Goal: Task Accomplishment & Management: Manage account settings

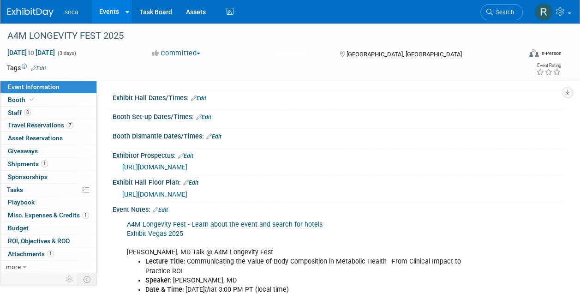
scroll to position [92, 0]
click at [107, 11] on link "Events" at bounding box center [109, 11] width 34 height 23
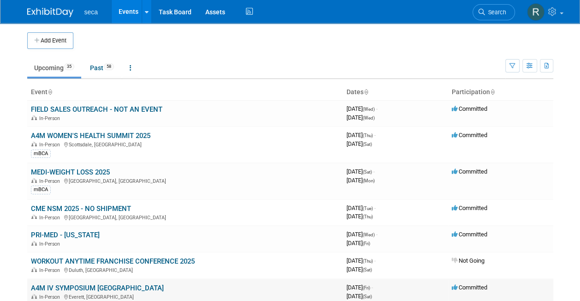
click at [66, 287] on link "A4M IV SYMPOSIUM BOSTON" at bounding box center [97, 288] width 133 height 8
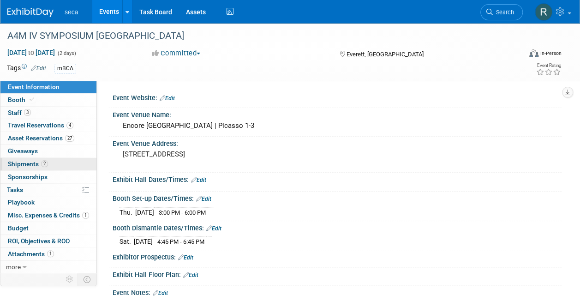
click at [35, 165] on span "Shipments 2" at bounding box center [28, 163] width 40 height 7
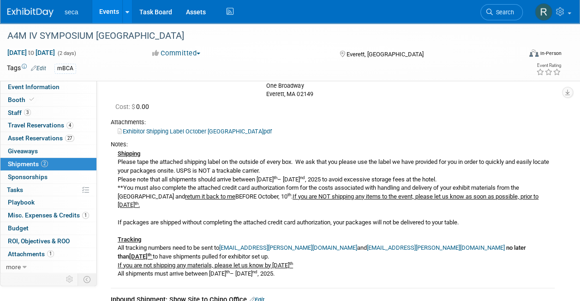
scroll to position [118, 0]
click at [43, 136] on span "Asset Reservations 27" at bounding box center [41, 137] width 66 height 7
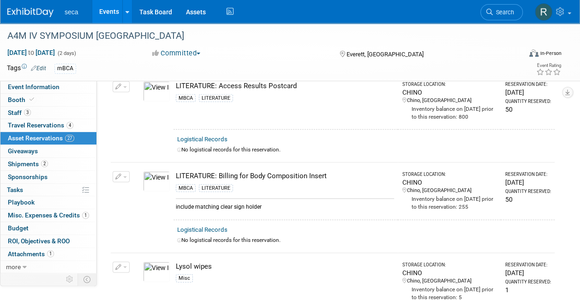
scroll to position [1193, 0]
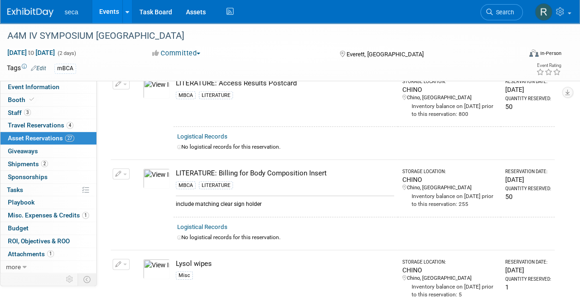
click at [124, 169] on button "button" at bounding box center [121, 174] width 17 height 11
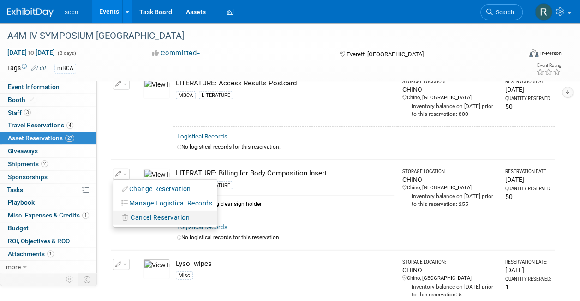
click at [161, 214] on span "Cancel Reservation" at bounding box center [160, 217] width 59 height 7
click at [232, 218] on link "Yes" at bounding box center [228, 225] width 27 height 15
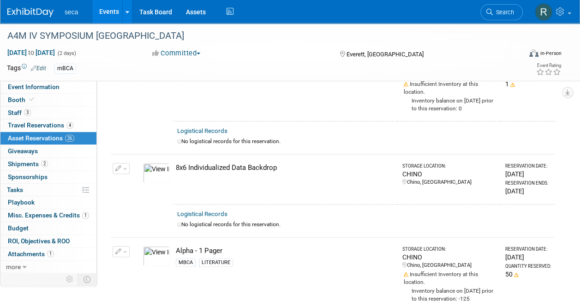
scroll to position [185, 0]
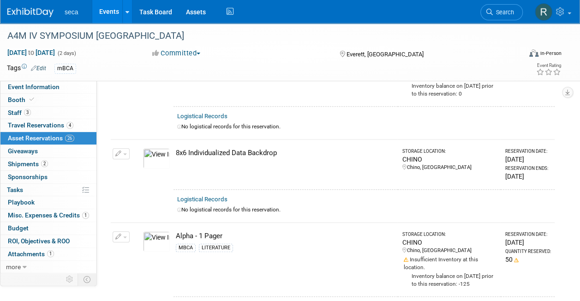
click at [118, 158] on td "Change Reservation Manage Logistical Records" at bounding box center [121, 164] width 21 height 50
click at [120, 152] on icon "button" at bounding box center [118, 154] width 6 height 6
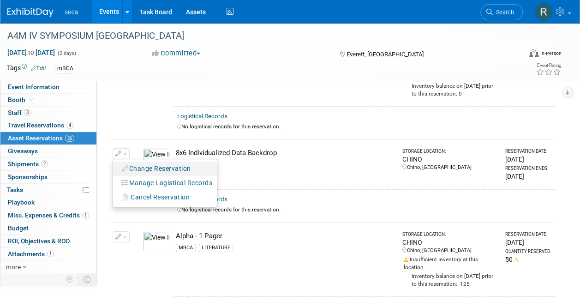
click at [144, 167] on button "Change Reservation" at bounding box center [157, 169] width 78 height 12
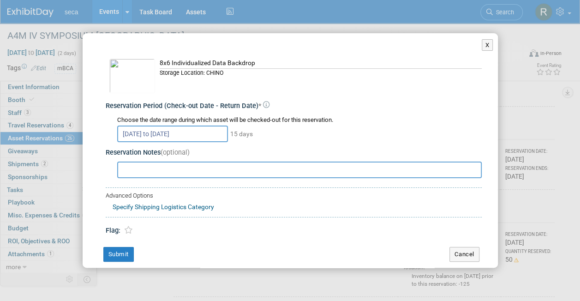
click at [163, 172] on input "text" at bounding box center [299, 170] width 365 height 17
type input "include 8x6 curved frame"
click at [115, 249] on button "Submit" at bounding box center [118, 254] width 30 height 15
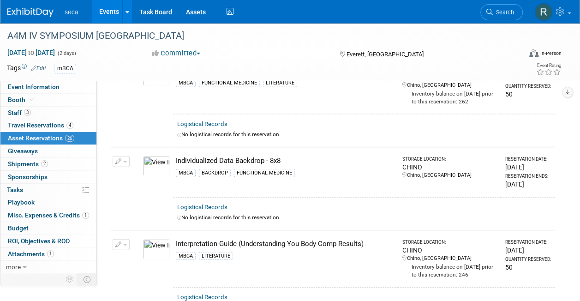
scroll to position [945, 0]
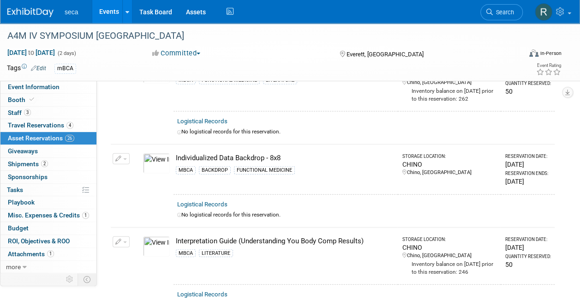
click at [118, 156] on icon "button" at bounding box center [118, 159] width 6 height 6
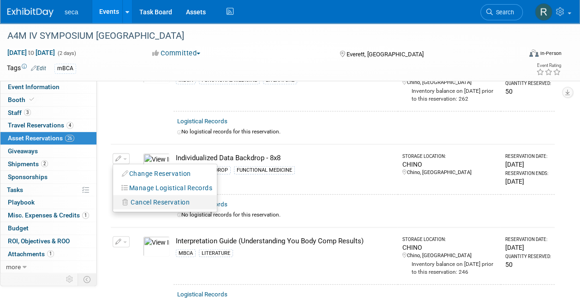
click at [145, 199] on span "Cancel Reservation" at bounding box center [160, 202] width 59 height 7
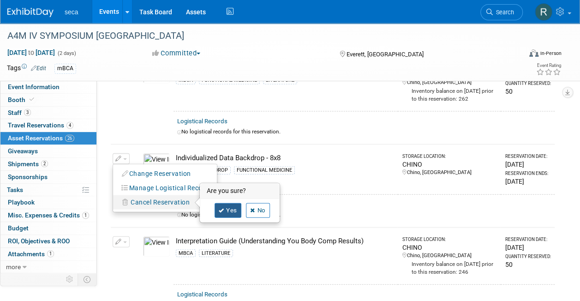
click at [224, 203] on link "Yes" at bounding box center [228, 210] width 27 height 15
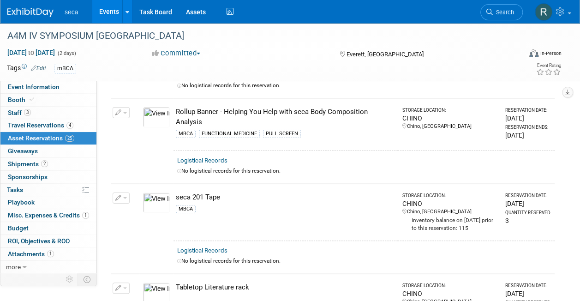
scroll to position [1730, 0]
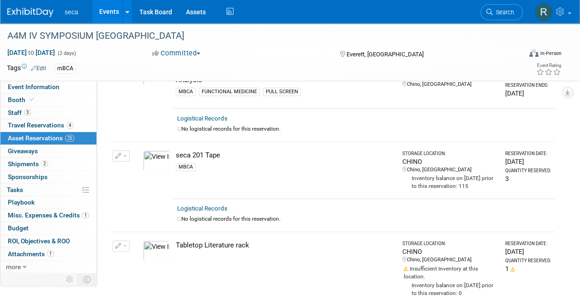
click at [227, 215] on div "No logistical records for this reservation." at bounding box center [364, 219] width 374 height 8
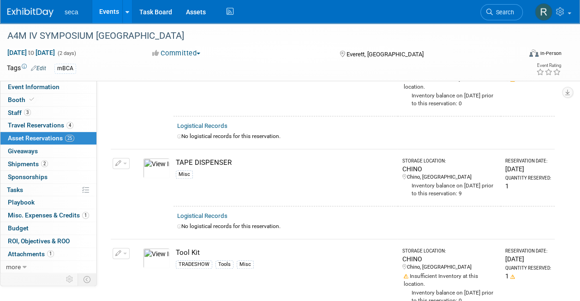
scroll to position [1962, 0]
click at [123, 157] on button "button" at bounding box center [121, 162] width 17 height 11
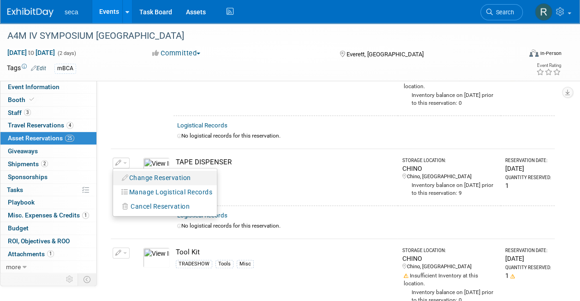
click at [154, 172] on button "Change Reservation" at bounding box center [157, 178] width 78 height 12
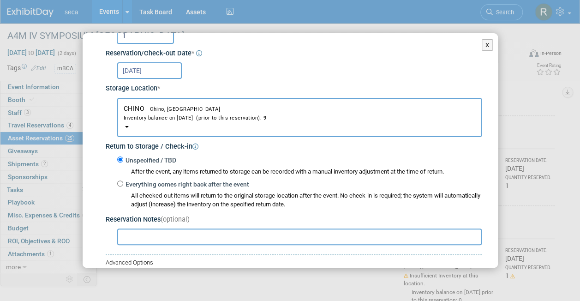
scroll to position [116, 0]
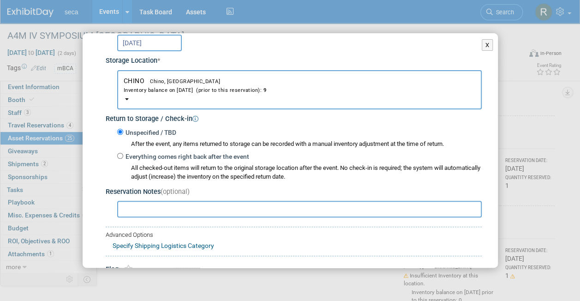
click at [215, 210] on input "text" at bounding box center [299, 209] width 365 height 17
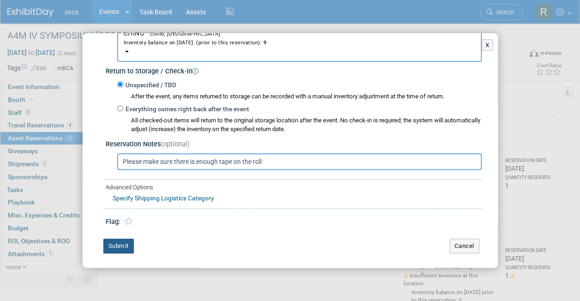
type input "Please make sure there is enough tape on the roll"
click at [124, 245] on button "Submit" at bounding box center [118, 246] width 30 height 15
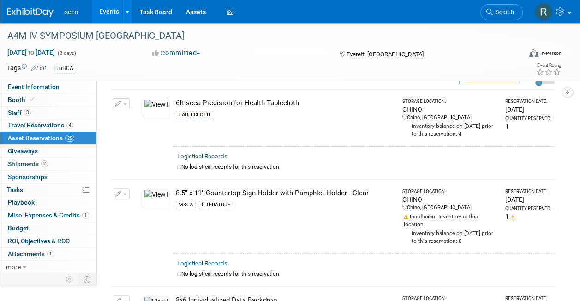
scroll to position [0, 0]
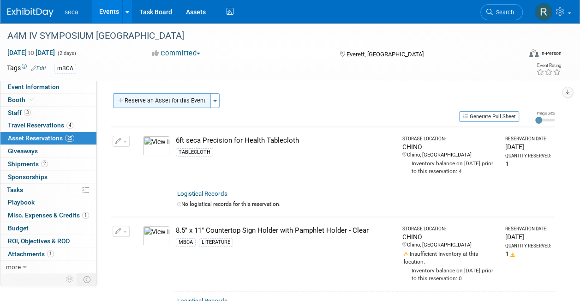
click at [175, 97] on button "Reserve an Asset for this Event" at bounding box center [162, 100] width 98 height 15
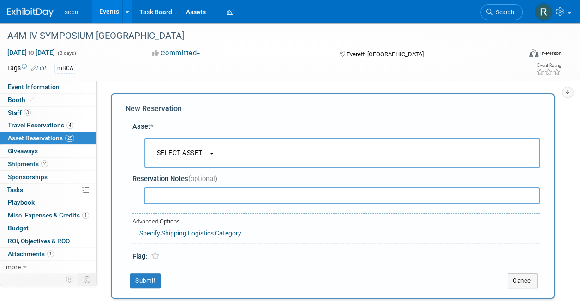
scroll to position [9, 0]
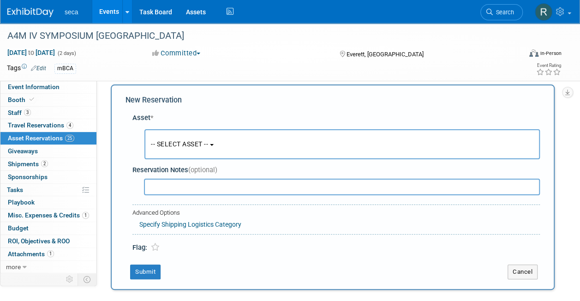
click at [193, 145] on span "-- SELECT ASSET --" at bounding box center [179, 143] width 57 height 7
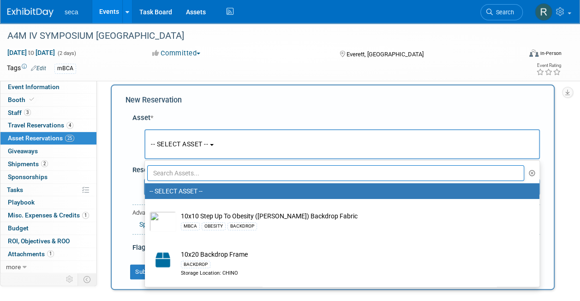
click at [105, 11] on link "Events" at bounding box center [109, 11] width 34 height 23
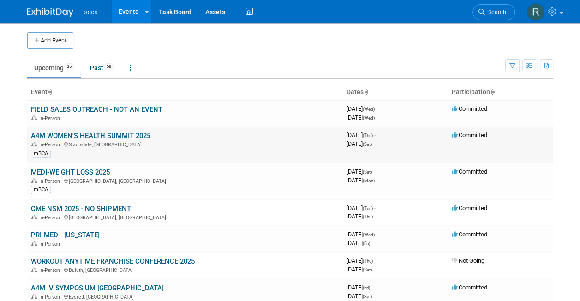
click at [61, 133] on link "A4M WOMEN'S HEALTH SUMMIT 2025" at bounding box center [91, 136] width 120 height 8
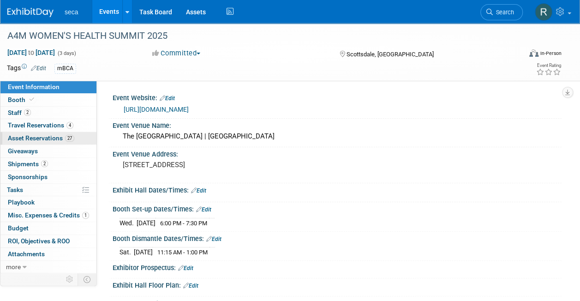
click at [48, 135] on span "Asset Reservations 27" at bounding box center [41, 137] width 66 height 7
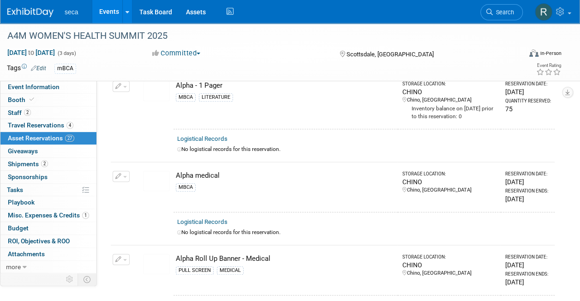
scroll to position [146, 0]
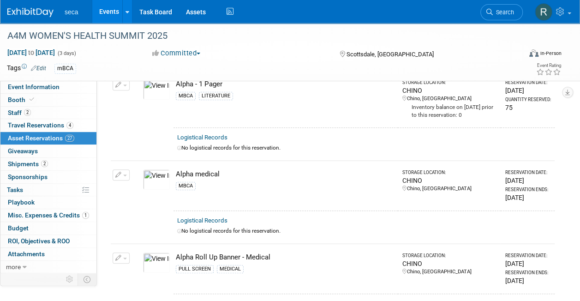
click at [117, 175] on icon "button" at bounding box center [118, 175] width 6 height 6
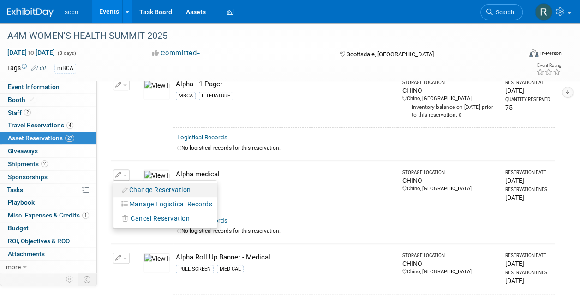
click at [151, 194] on li "Change Reservation" at bounding box center [165, 190] width 104 height 14
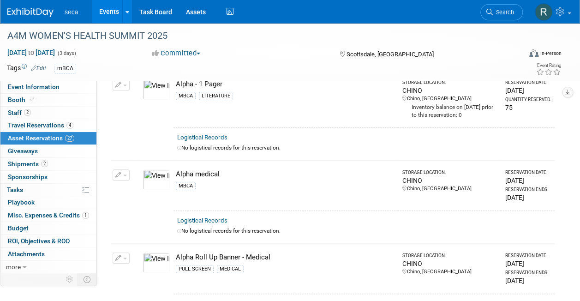
click at [113, 173] on button "button" at bounding box center [121, 174] width 17 height 11
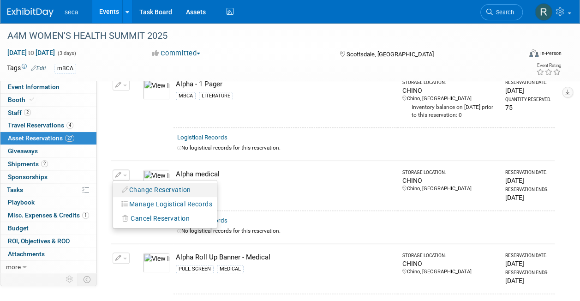
click at [163, 187] on button "Change Reservation" at bounding box center [157, 190] width 78 height 12
select select "9"
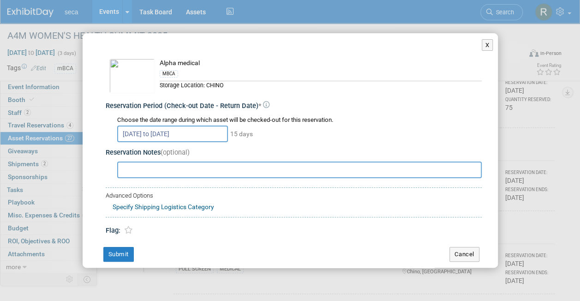
click at [179, 136] on body "seca Events Add Event Bulk Upload Events Shareable Event Boards Recently Viewed…" at bounding box center [290, 4] width 580 height 301
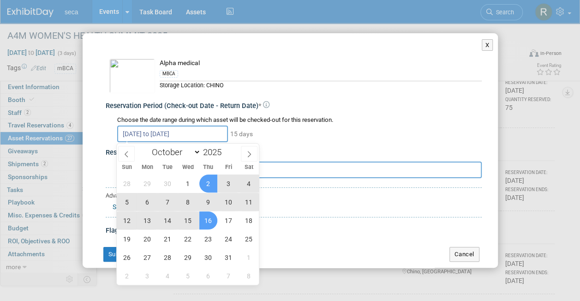
click at [142, 218] on span "13" at bounding box center [148, 221] width 18 height 18
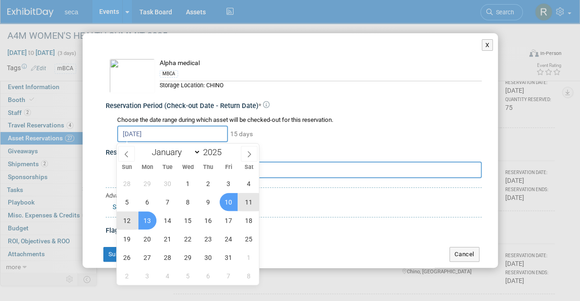
click at [232, 202] on span "10" at bounding box center [229, 202] width 18 height 18
type input "Oct 10, 2025 to Oct 13, 2025"
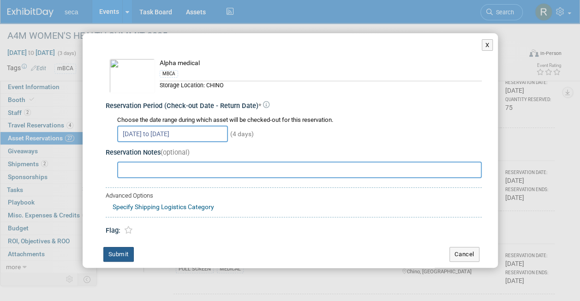
click at [115, 254] on button "Submit" at bounding box center [118, 254] width 30 height 15
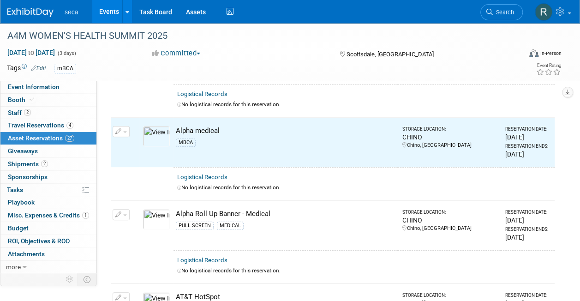
scroll to position [184, 0]
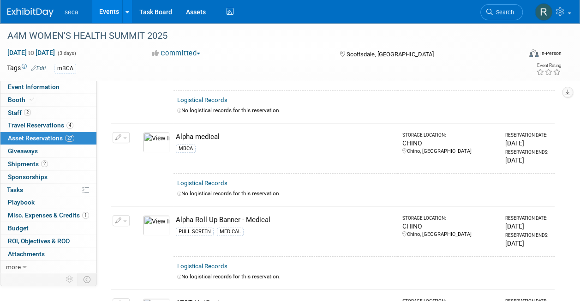
click at [120, 218] on icon "button" at bounding box center [118, 221] width 6 height 6
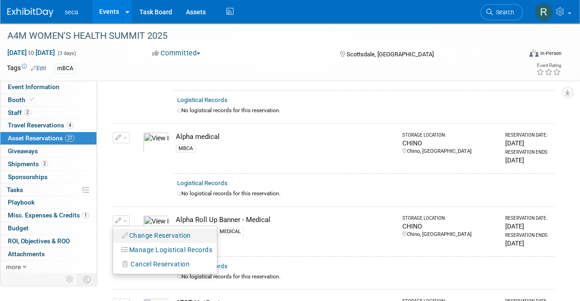
click at [149, 236] on button "Change Reservation" at bounding box center [157, 236] width 78 height 12
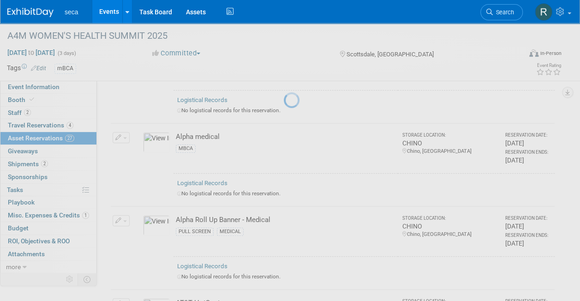
select select "9"
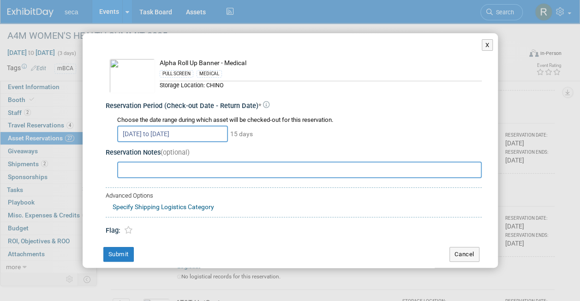
click at [145, 134] on input "Oct 2, 2025 to Oct 16, 2025" at bounding box center [172, 134] width 111 height 17
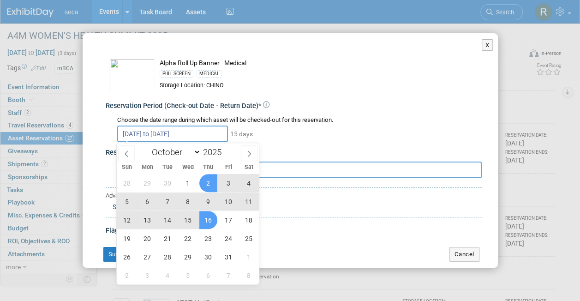
click at [154, 213] on span "13" at bounding box center [148, 220] width 18 height 18
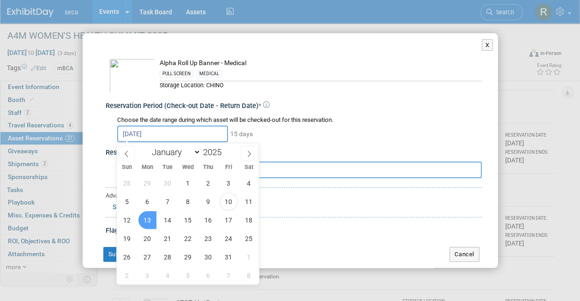
click at [149, 220] on span "13" at bounding box center [148, 220] width 18 height 18
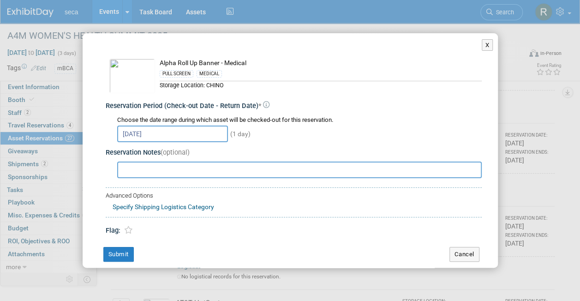
click at [149, 136] on input "Oct 13, 2025" at bounding box center [172, 134] width 111 height 17
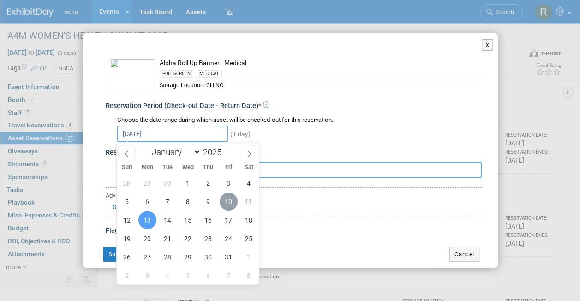
click at [224, 201] on span "10" at bounding box center [229, 202] width 18 height 18
click at [148, 219] on span "13" at bounding box center [148, 220] width 18 height 18
type input "Oct 10, 2025 to Oct 13, 2025"
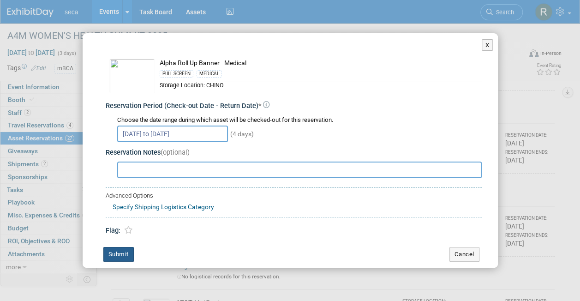
click at [119, 257] on button "Submit" at bounding box center [118, 254] width 30 height 15
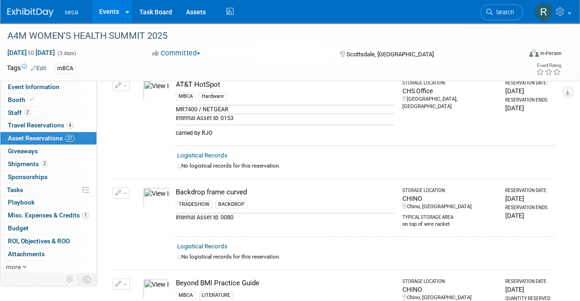
scroll to position [403, 0]
click at [121, 190] on icon "button" at bounding box center [118, 193] width 6 height 6
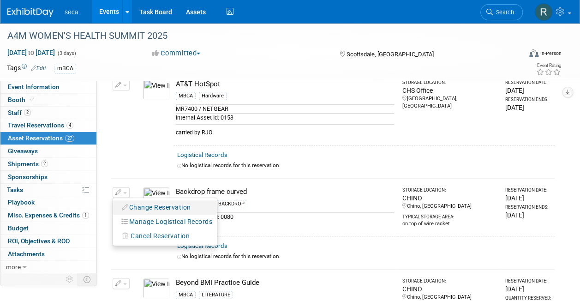
click at [141, 203] on button "Change Reservation" at bounding box center [157, 207] width 78 height 12
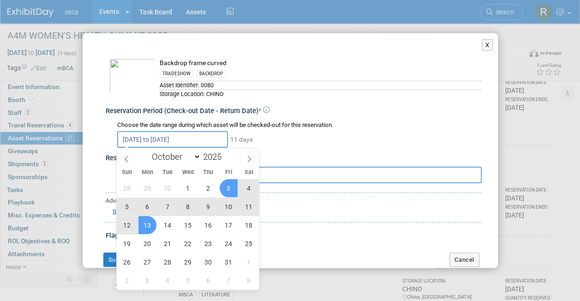
click at [145, 137] on input "Oct 3, 2025 to Oct 13, 2025" at bounding box center [172, 139] width 111 height 17
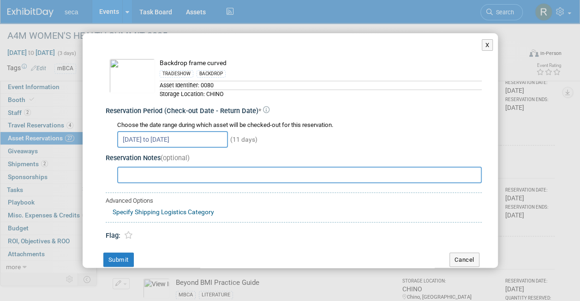
click at [330, 132] on div "Oct 3, 2025 to Oct 13, 2025 (11 days)" at bounding box center [299, 139] width 365 height 18
click at [132, 257] on button "Submit" at bounding box center [118, 260] width 30 height 15
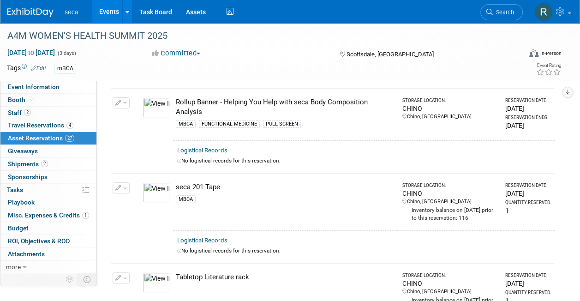
scroll to position [1807, 0]
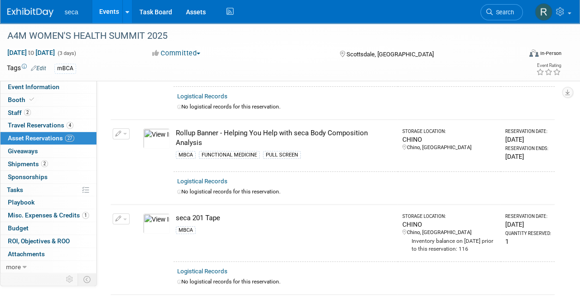
click at [127, 128] on button "button" at bounding box center [121, 133] width 17 height 11
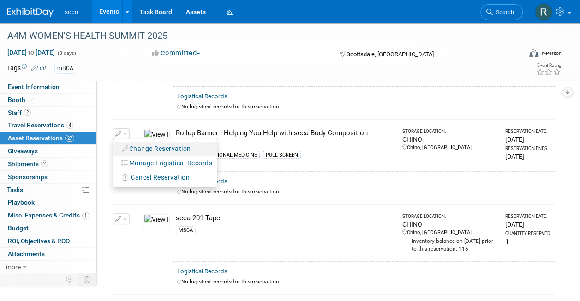
click at [139, 143] on button "Change Reservation" at bounding box center [157, 149] width 78 height 12
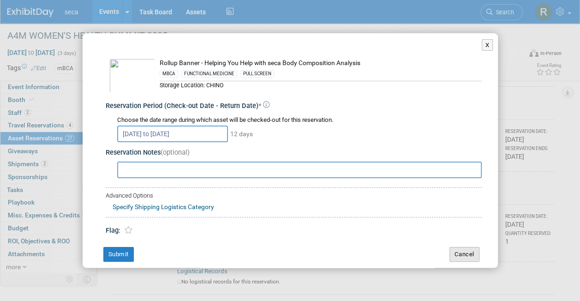
click at [452, 254] on button "Cancel" at bounding box center [465, 254] width 30 height 15
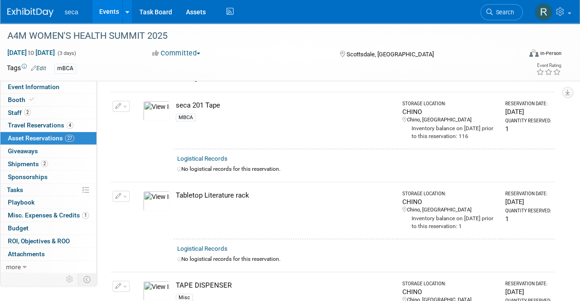
scroll to position [1998, 0]
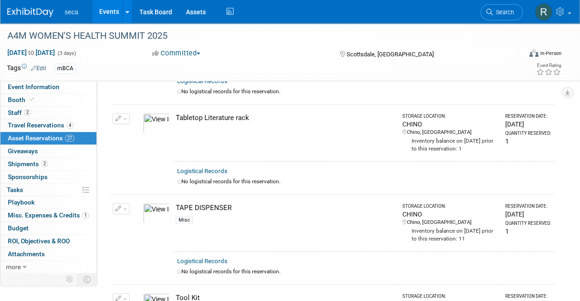
click at [104, 14] on link "Events" at bounding box center [109, 11] width 34 height 23
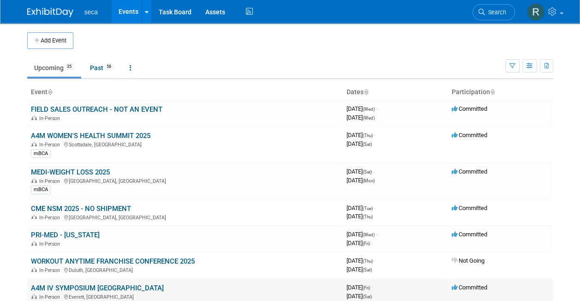
click at [65, 287] on link "A4M IV SYMPOSIUM [GEOGRAPHIC_DATA]" at bounding box center [97, 288] width 133 height 8
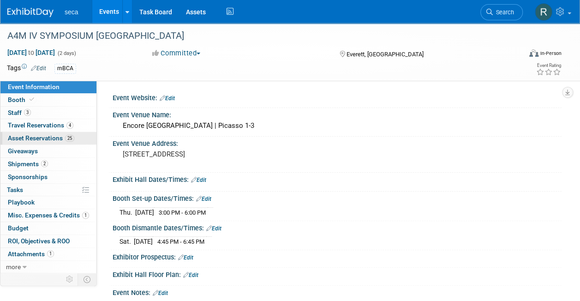
click at [45, 139] on span "Asset Reservations 25" at bounding box center [41, 137] width 66 height 7
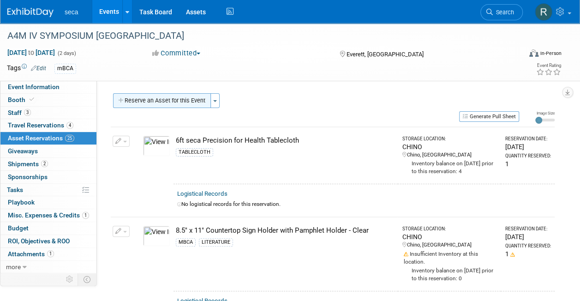
click at [159, 101] on button "Reserve an Asset for this Event" at bounding box center [162, 100] width 98 height 15
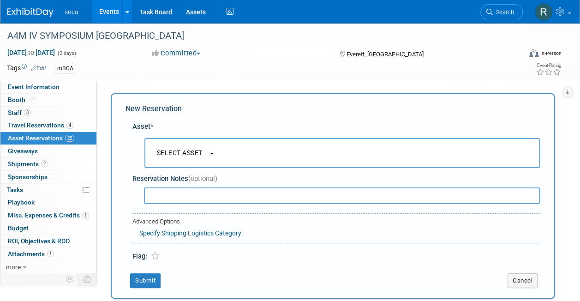
scroll to position [9, 0]
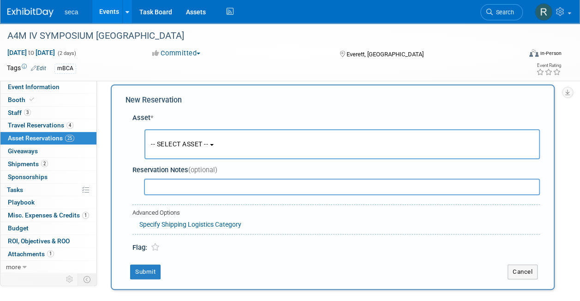
click at [189, 143] on span "-- SELECT ASSET --" at bounding box center [179, 143] width 57 height 7
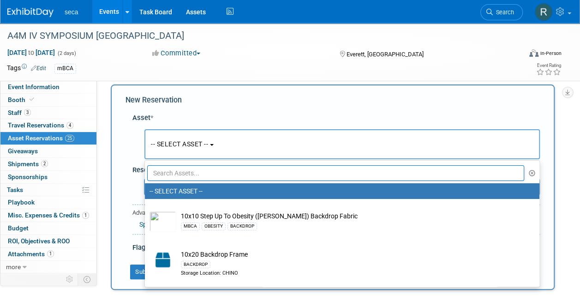
click at [181, 173] on input "text" at bounding box center [335, 173] width 377 height 16
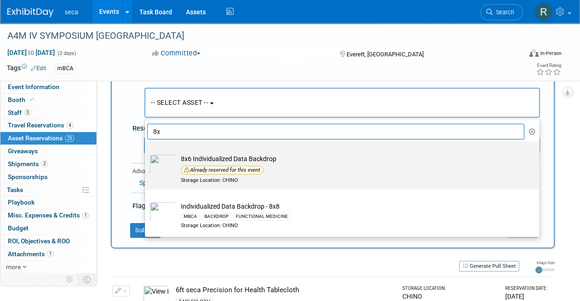
scroll to position [49, 0]
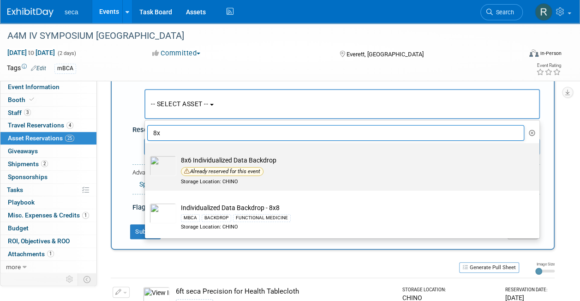
type input "8"
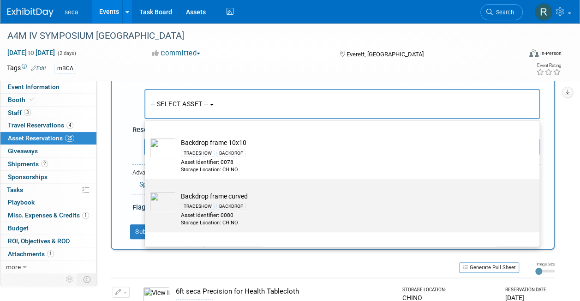
scroll to position [299, 0]
type input "frame"
click at [252, 201] on div "TRADESHOW BACKDROP" at bounding box center [351, 204] width 340 height 11
click at [146, 188] on input "Backdrop frame curved TRADESHOW BACKDROP Asset Identifier: 0080 Storage Locatio…" at bounding box center [143, 185] width 6 height 6
select select "10726533"
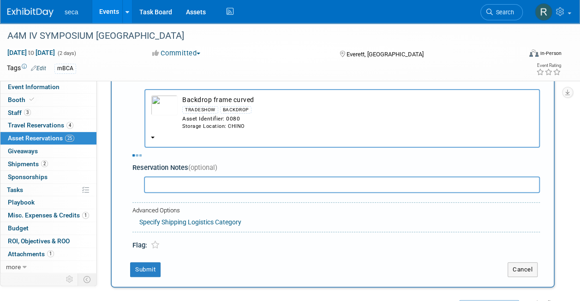
select select "9"
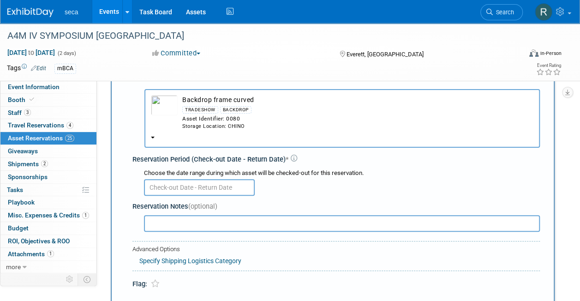
click at [194, 182] on input "text" at bounding box center [199, 187] width 111 height 17
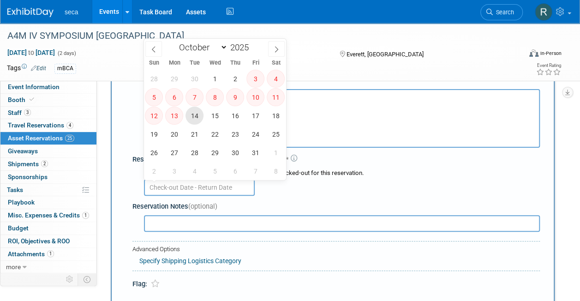
click at [193, 116] on span "14" at bounding box center [195, 116] width 18 height 18
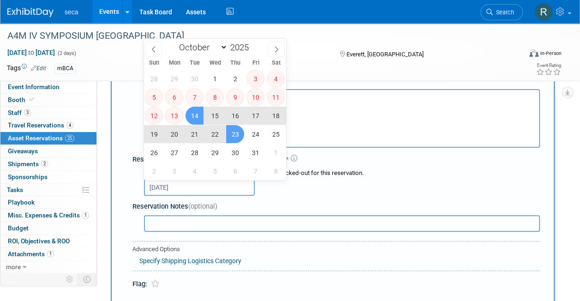
click at [231, 138] on span "23" at bounding box center [235, 134] width 18 height 18
type input "[DATE] to [DATE]"
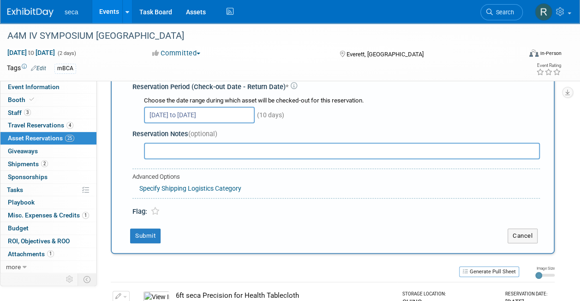
scroll to position [131, 0]
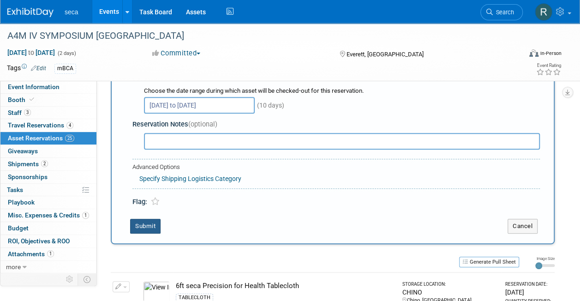
click at [143, 222] on button "Submit" at bounding box center [145, 226] width 30 height 15
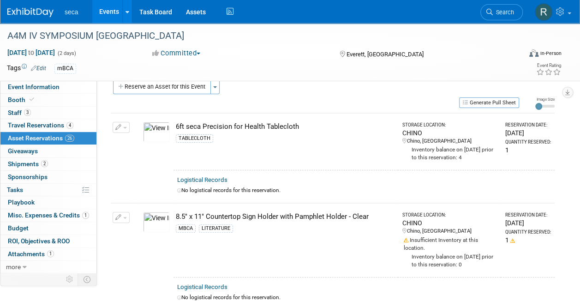
scroll to position [0, 0]
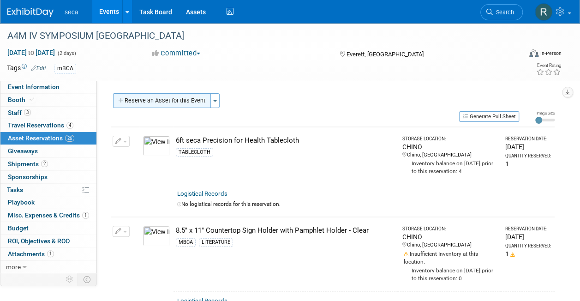
click at [150, 104] on button "Reserve an Asset for this Event" at bounding box center [162, 100] width 98 height 15
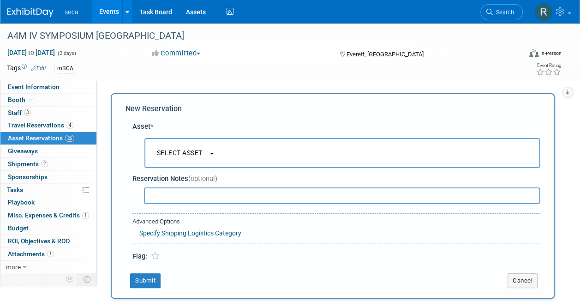
scroll to position [9, 0]
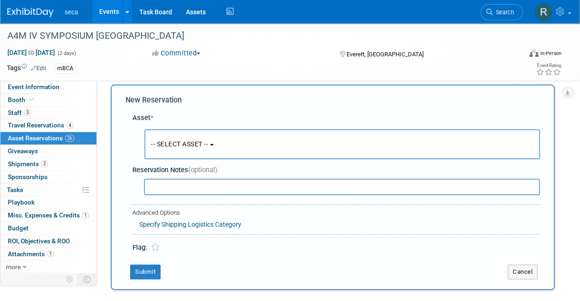
click at [171, 140] on span "-- SELECT ASSET --" at bounding box center [179, 143] width 57 height 7
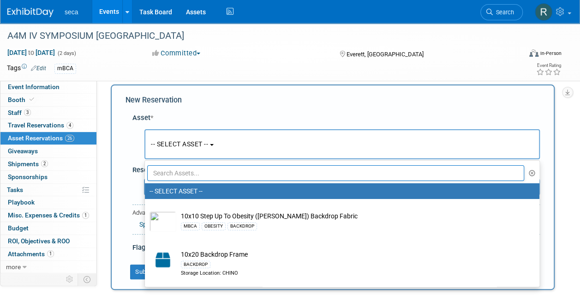
click at [180, 175] on input "text" at bounding box center [335, 173] width 377 height 16
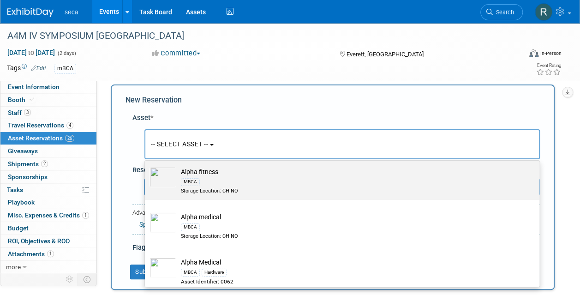
scroll to position [82, 0]
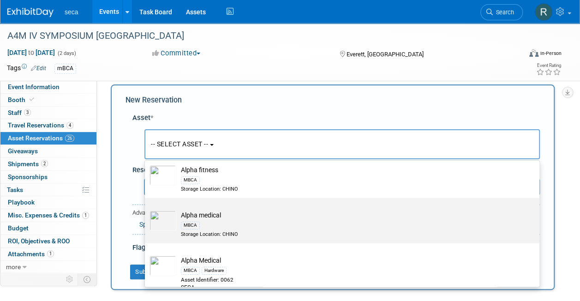
type input "alpha"
click at [220, 223] on div "MBCA" at bounding box center [351, 225] width 340 height 11
click at [146, 209] on input "Alpha medical MBCA Storage Location: CHINO" at bounding box center [143, 206] width 6 height 6
select select "10729180"
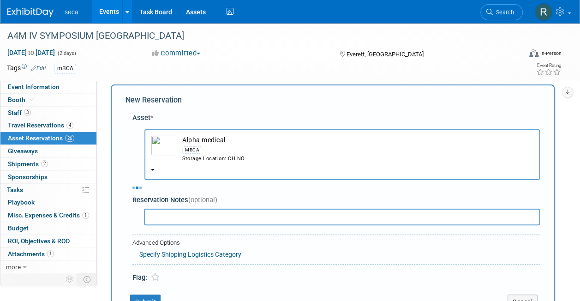
select select "9"
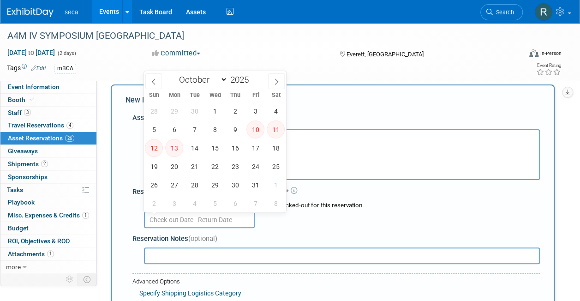
click at [181, 218] on input "text" at bounding box center [199, 220] width 111 height 17
click at [196, 150] on span "14" at bounding box center [195, 148] width 18 height 18
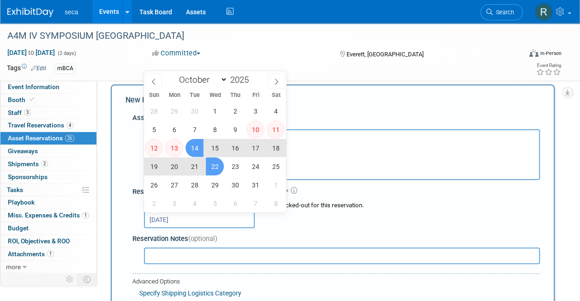
click at [215, 169] on span "22" at bounding box center [215, 166] width 18 height 18
type input "[DATE] to [DATE]"
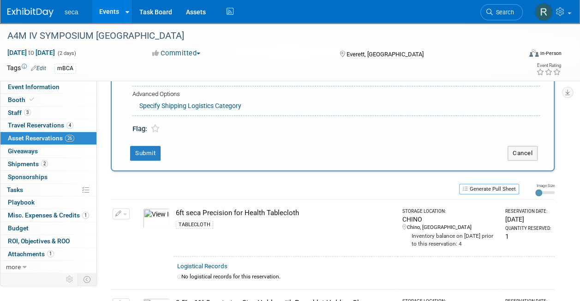
scroll to position [198, 0]
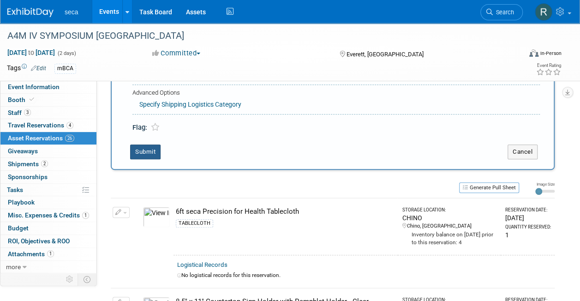
click at [151, 152] on button "Submit" at bounding box center [145, 152] width 30 height 15
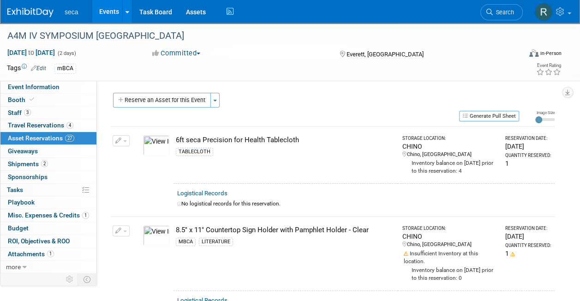
scroll to position [0, 0]
click at [28, 160] on span "Shipments 2" at bounding box center [28, 163] width 40 height 7
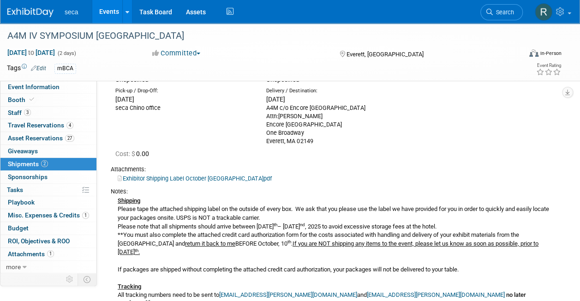
scroll to position [73, 0]
